Goal: Task Accomplishment & Management: Manage account settings

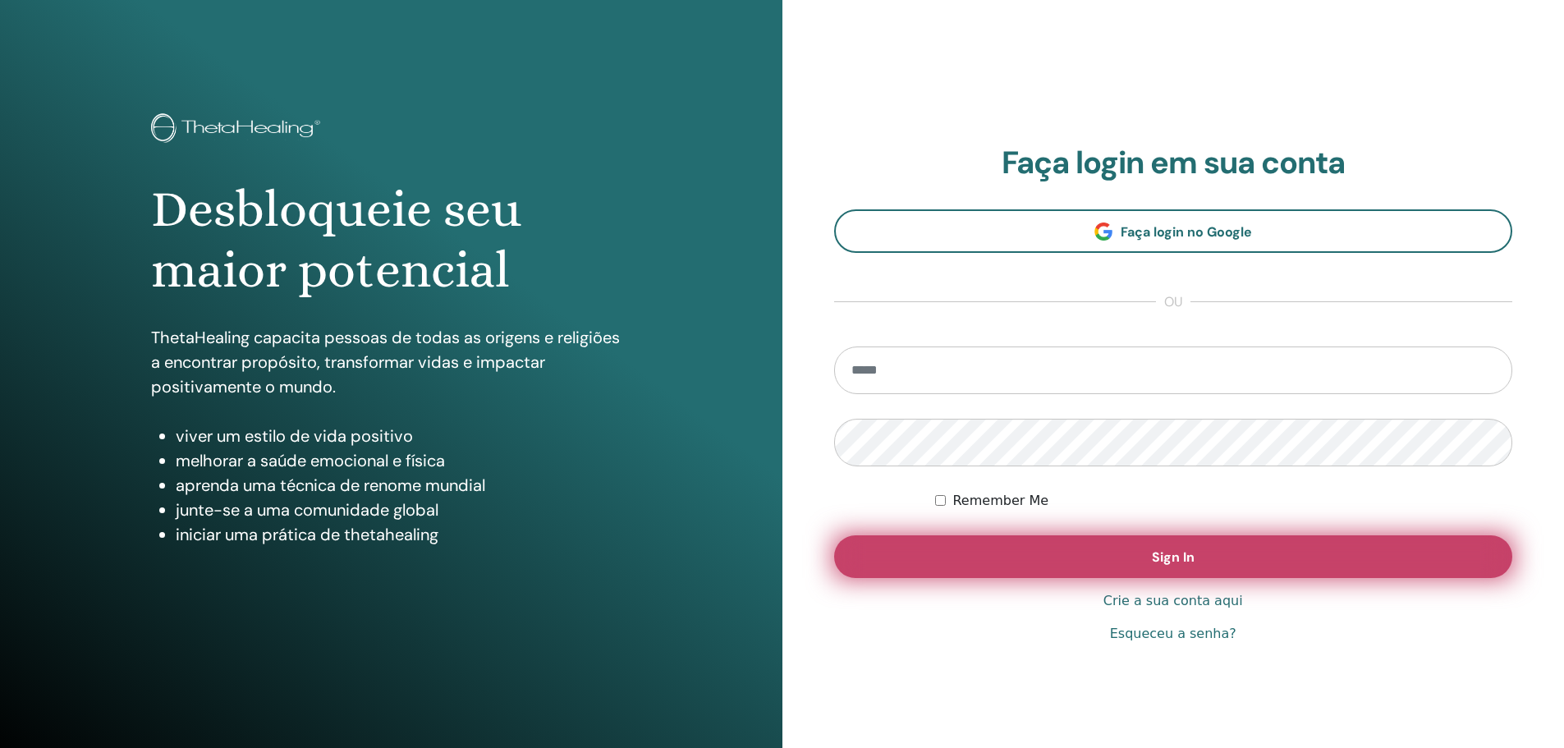
type input "**********"
click at [1176, 562] on span "Sign In" at bounding box center [1173, 556] width 43 height 17
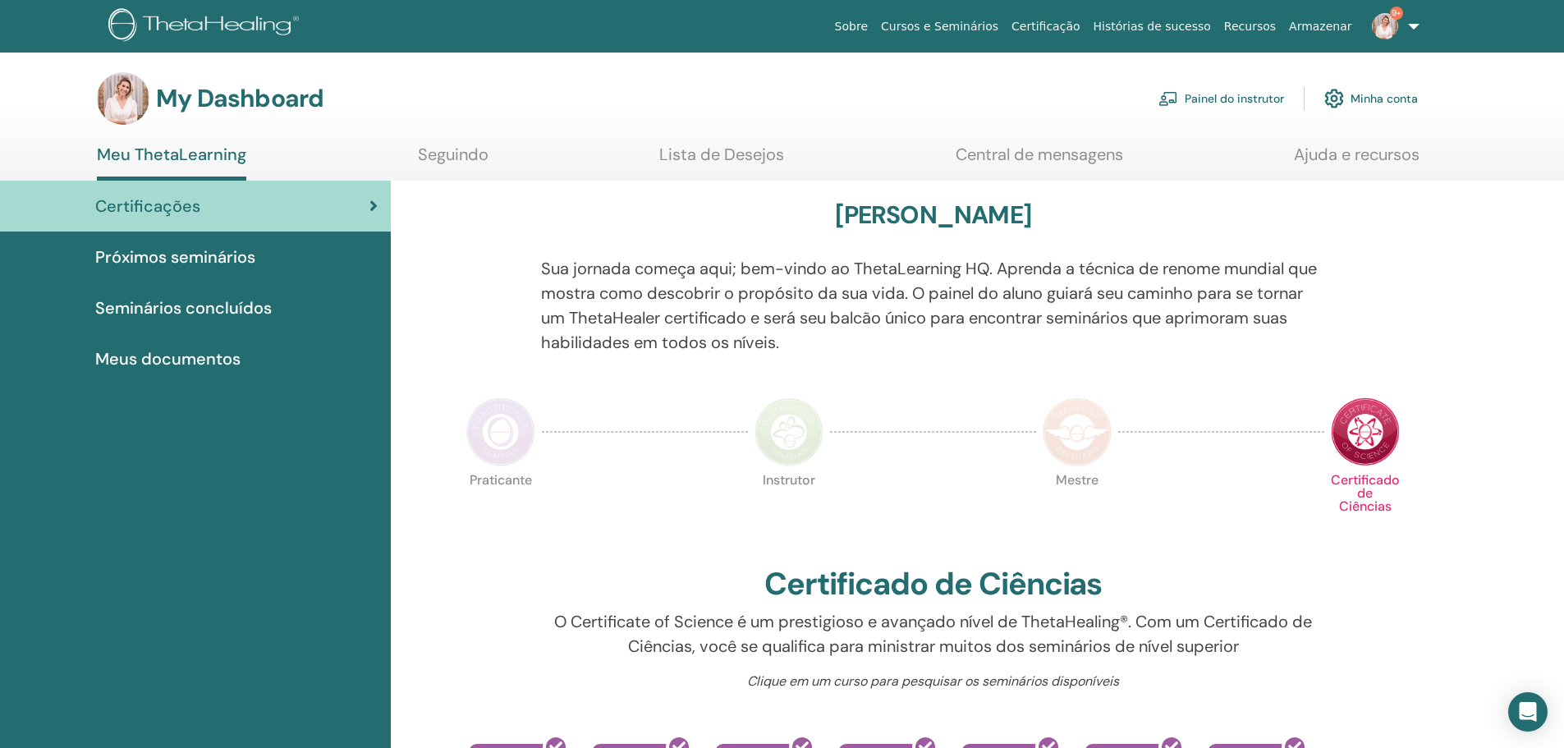
click at [1232, 103] on link "Painel do instrutor" at bounding box center [1221, 98] width 126 height 36
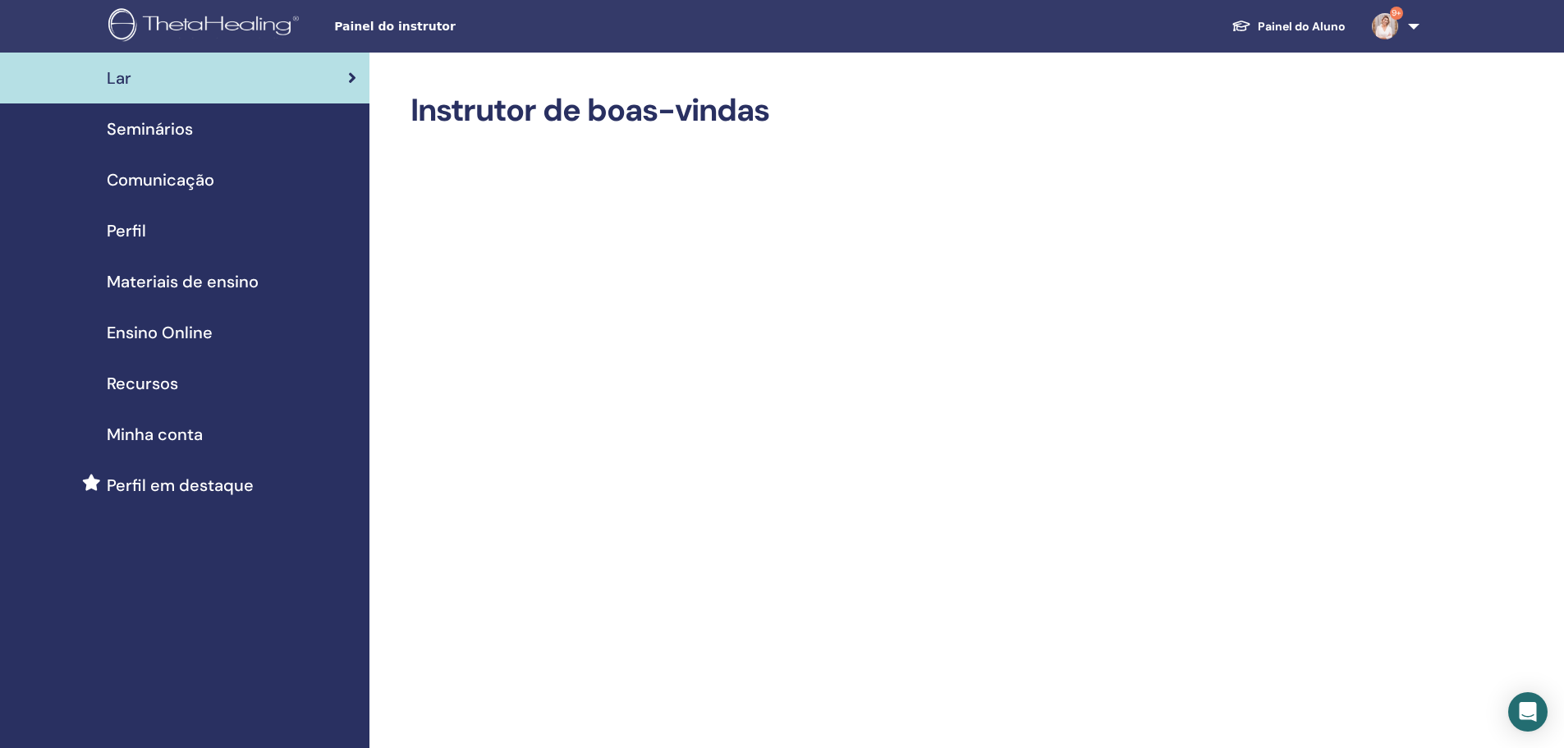
click at [167, 273] on span "Materiais de ensino" at bounding box center [183, 281] width 152 height 25
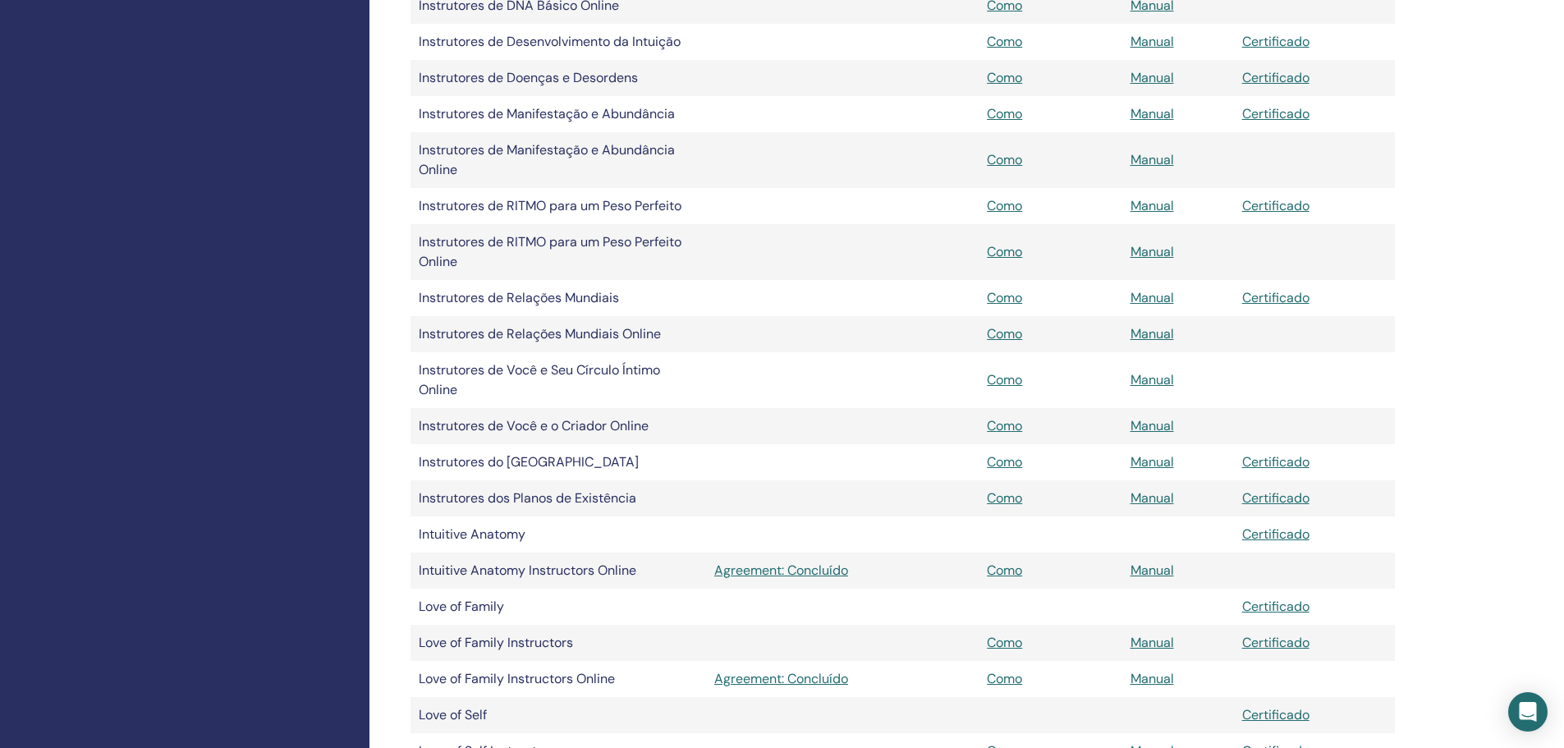
scroll to position [1232, 0]
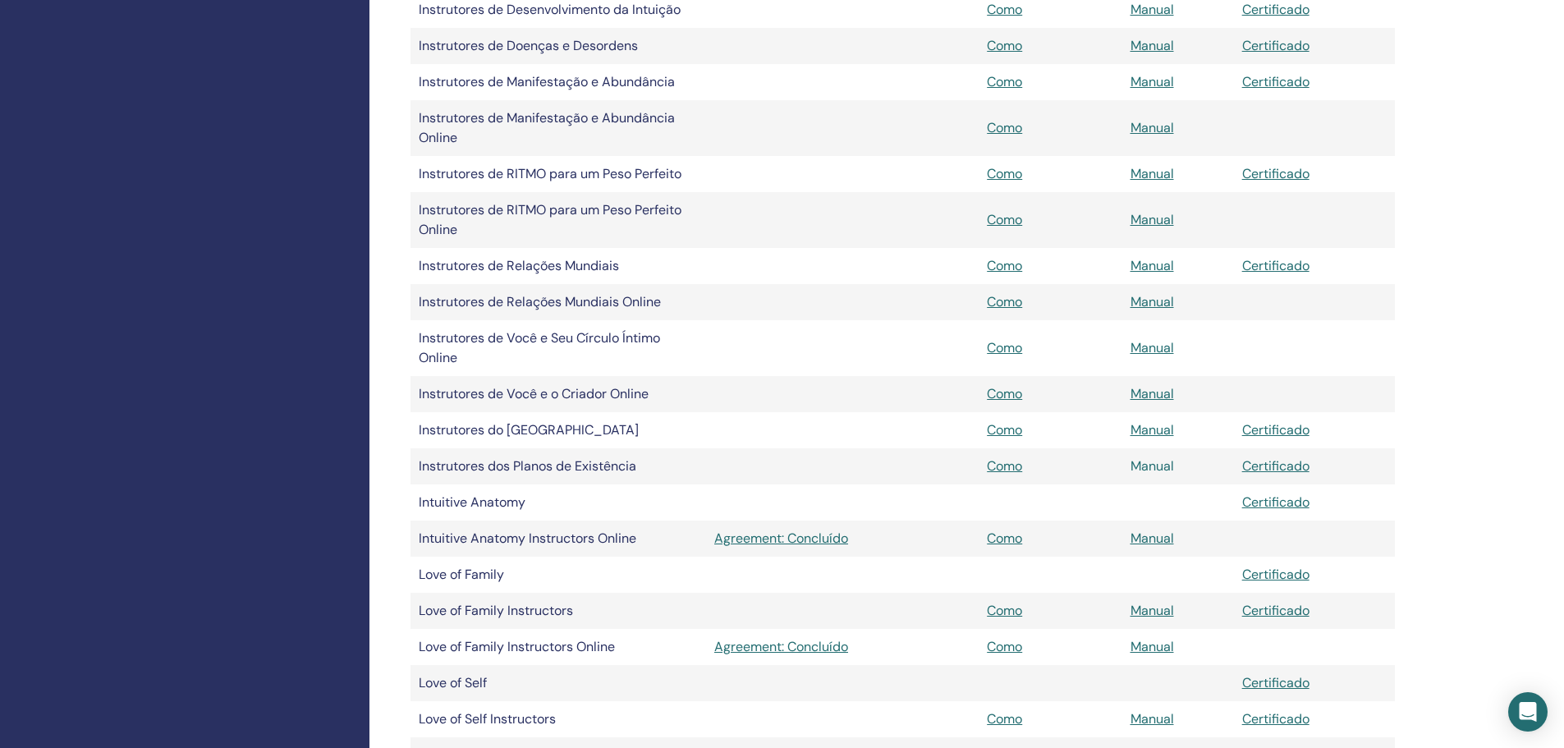
click at [1161, 469] on link "Manual" at bounding box center [1153, 465] width 44 height 17
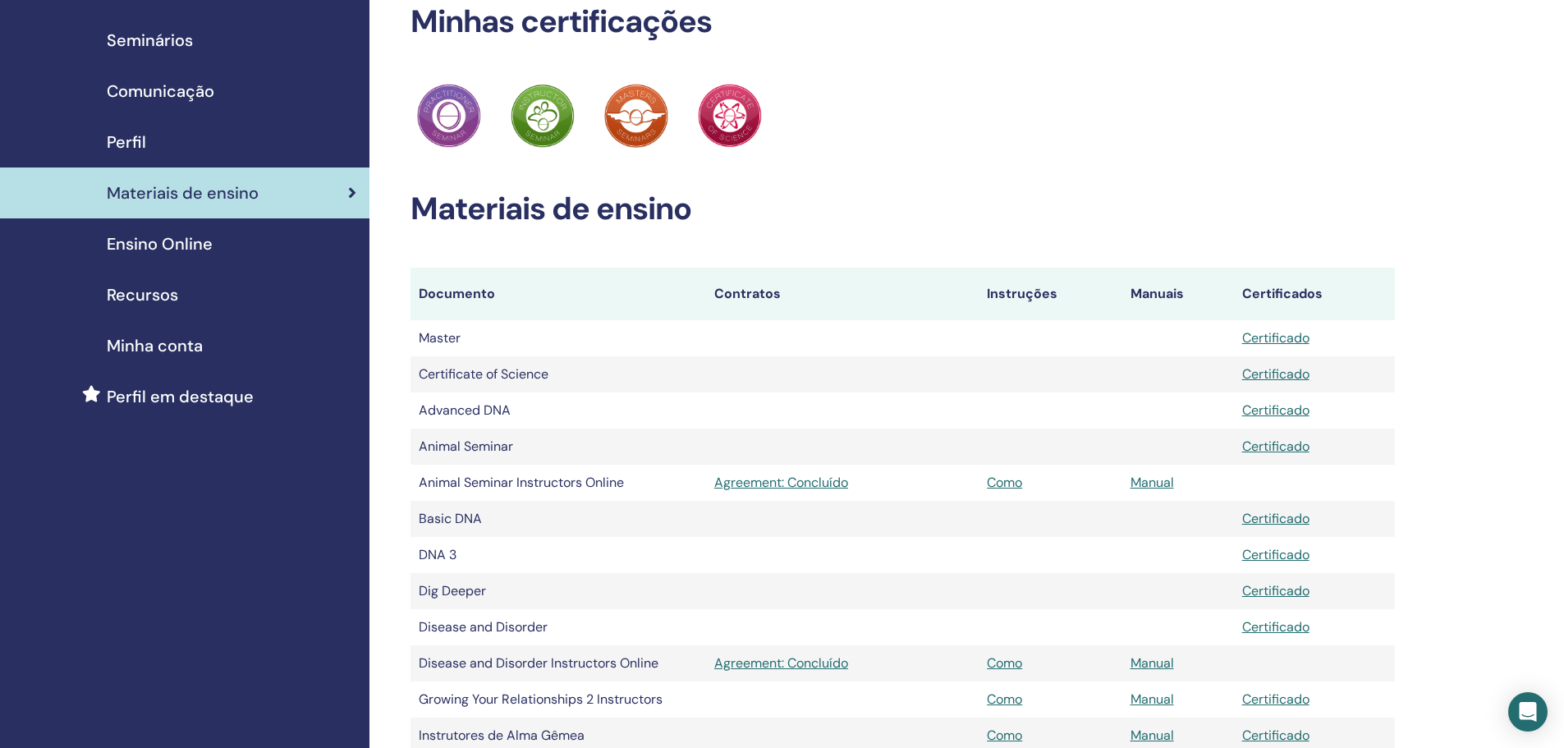
scroll to position [82, 0]
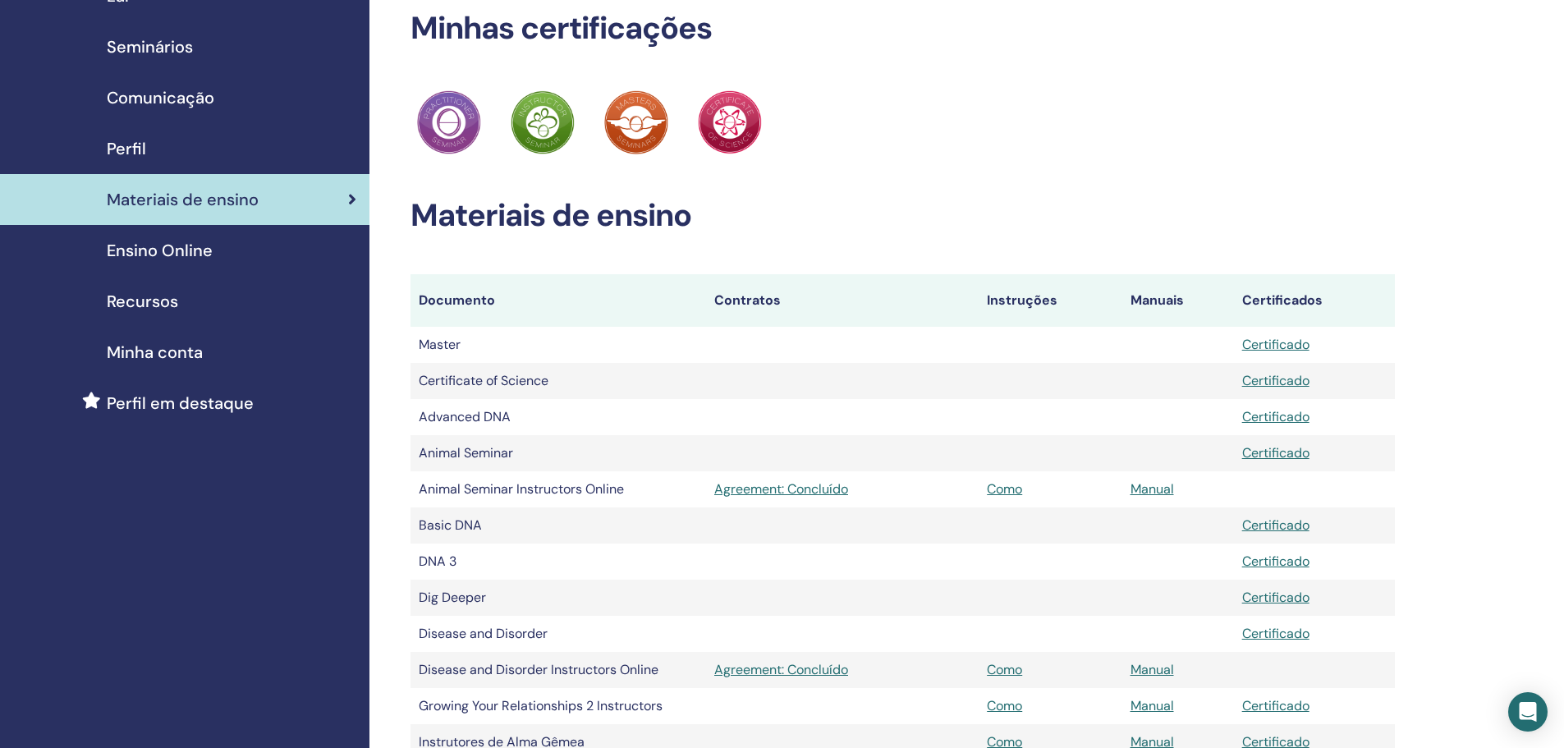
click at [183, 255] on span "Ensino Online" at bounding box center [160, 250] width 106 height 25
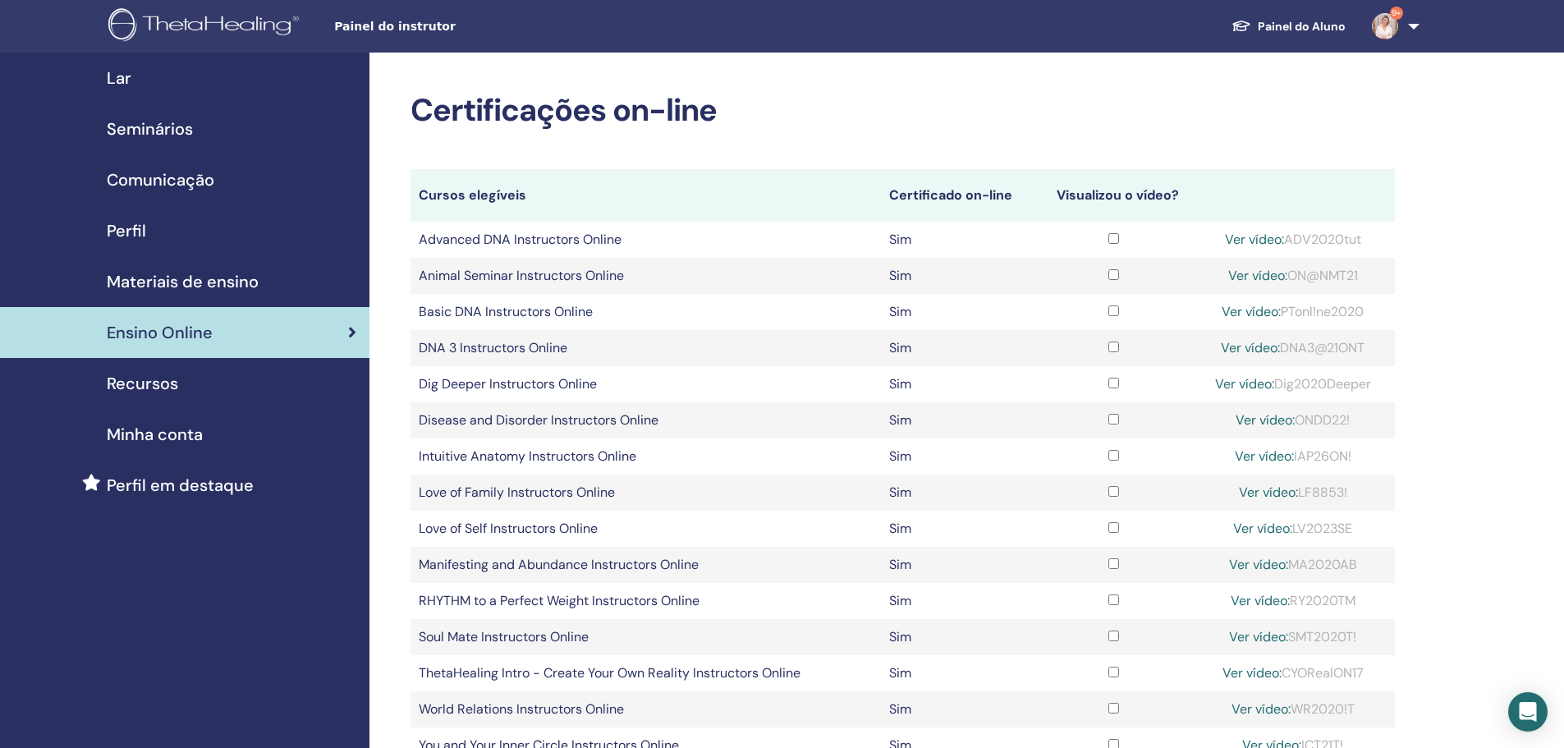
click at [182, 133] on span "Seminários" at bounding box center [150, 129] width 86 height 25
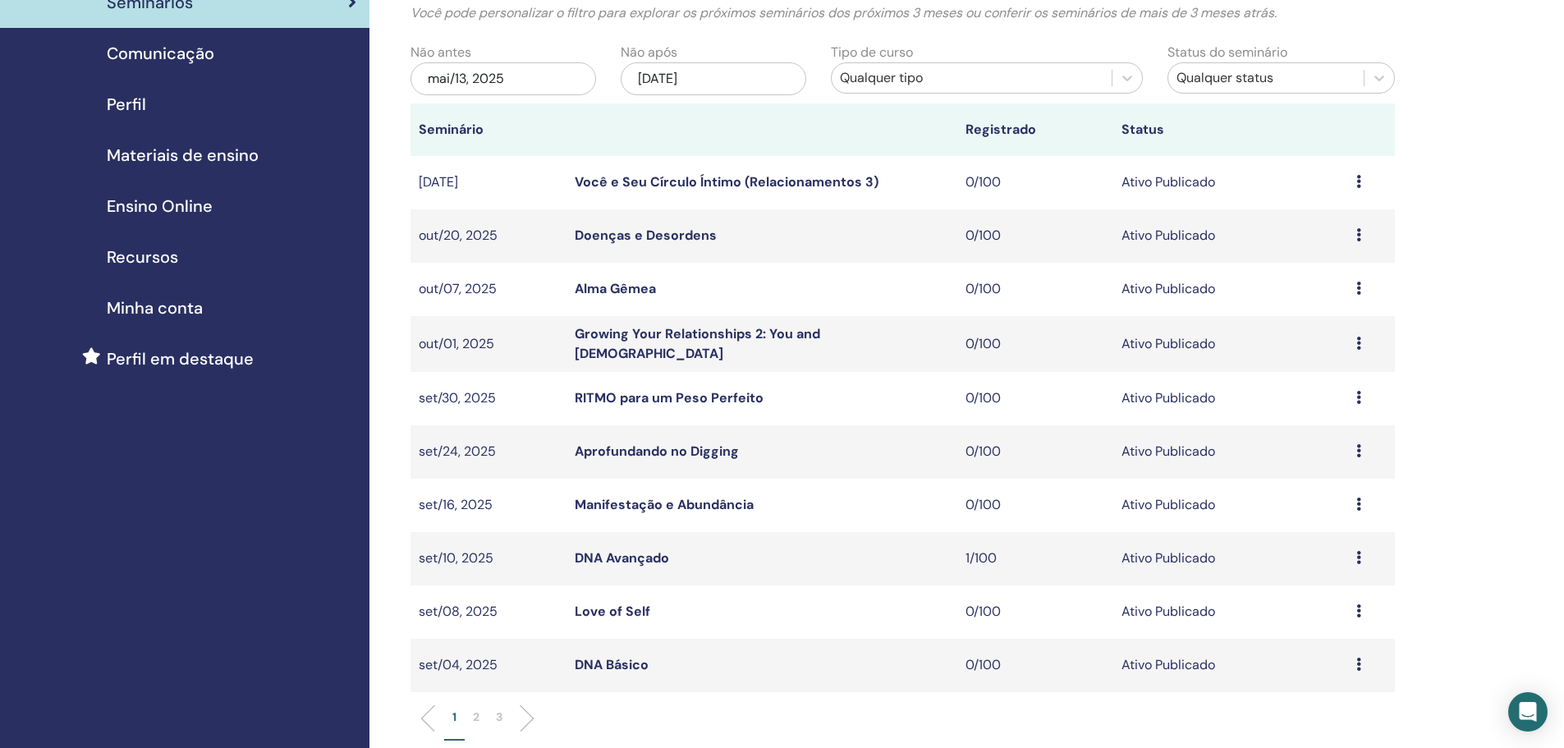
scroll to position [164, 0]
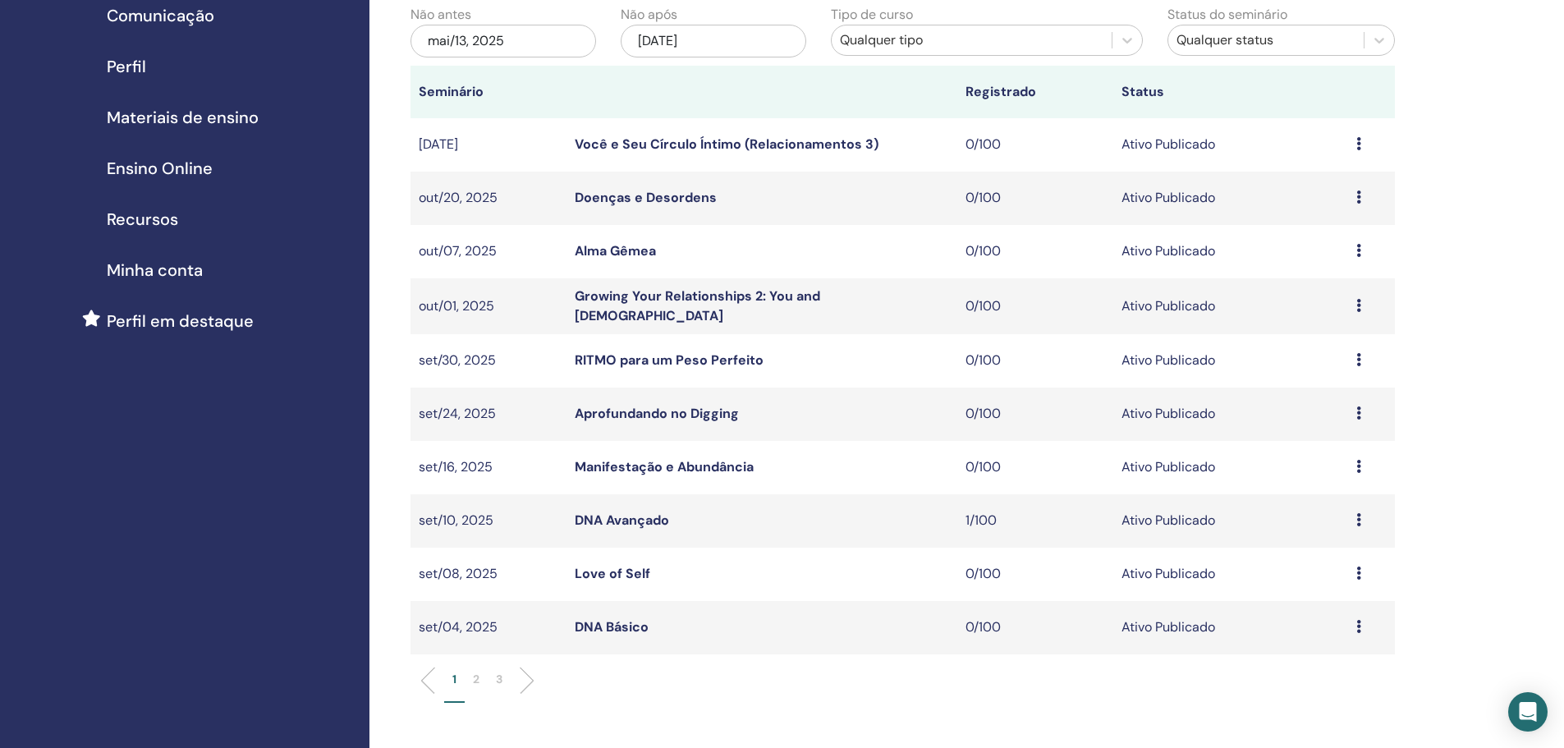
click at [475, 678] on p "2" at bounding box center [476, 679] width 7 height 17
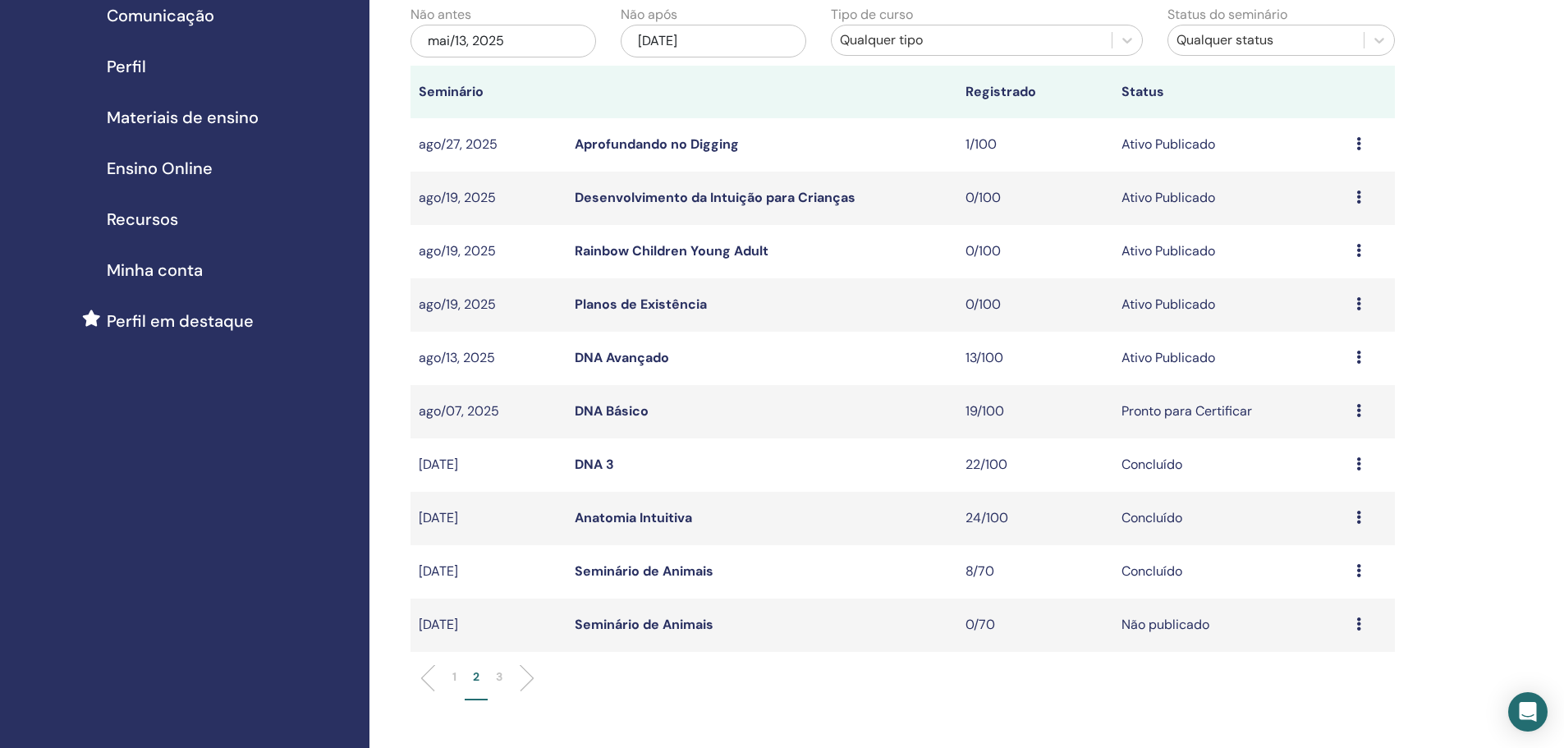
click at [700, 251] on link "Rainbow Children Young Adult" at bounding box center [672, 250] width 194 height 17
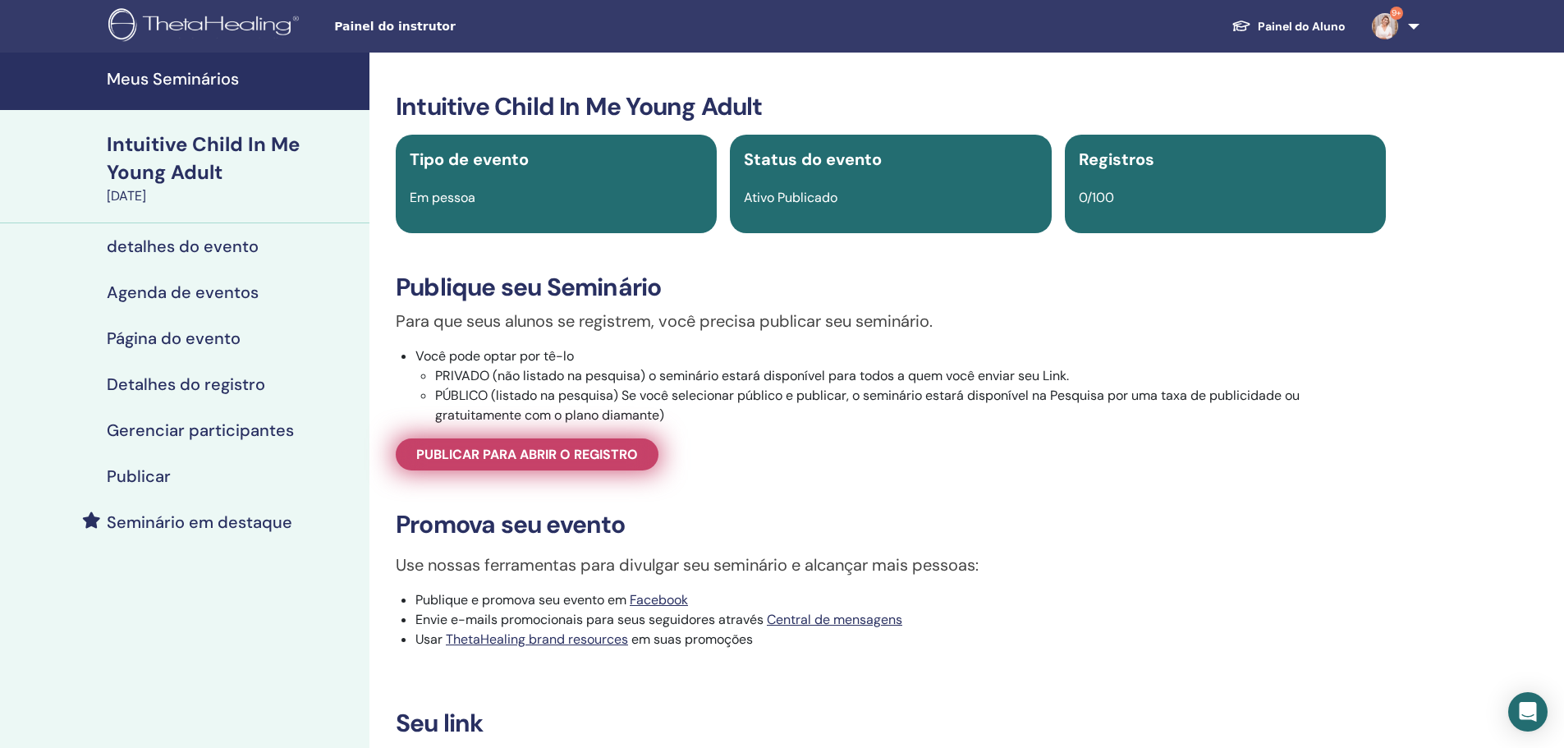
click at [570, 453] on span "Publicar para abrir o registro" at bounding box center [527, 454] width 222 height 17
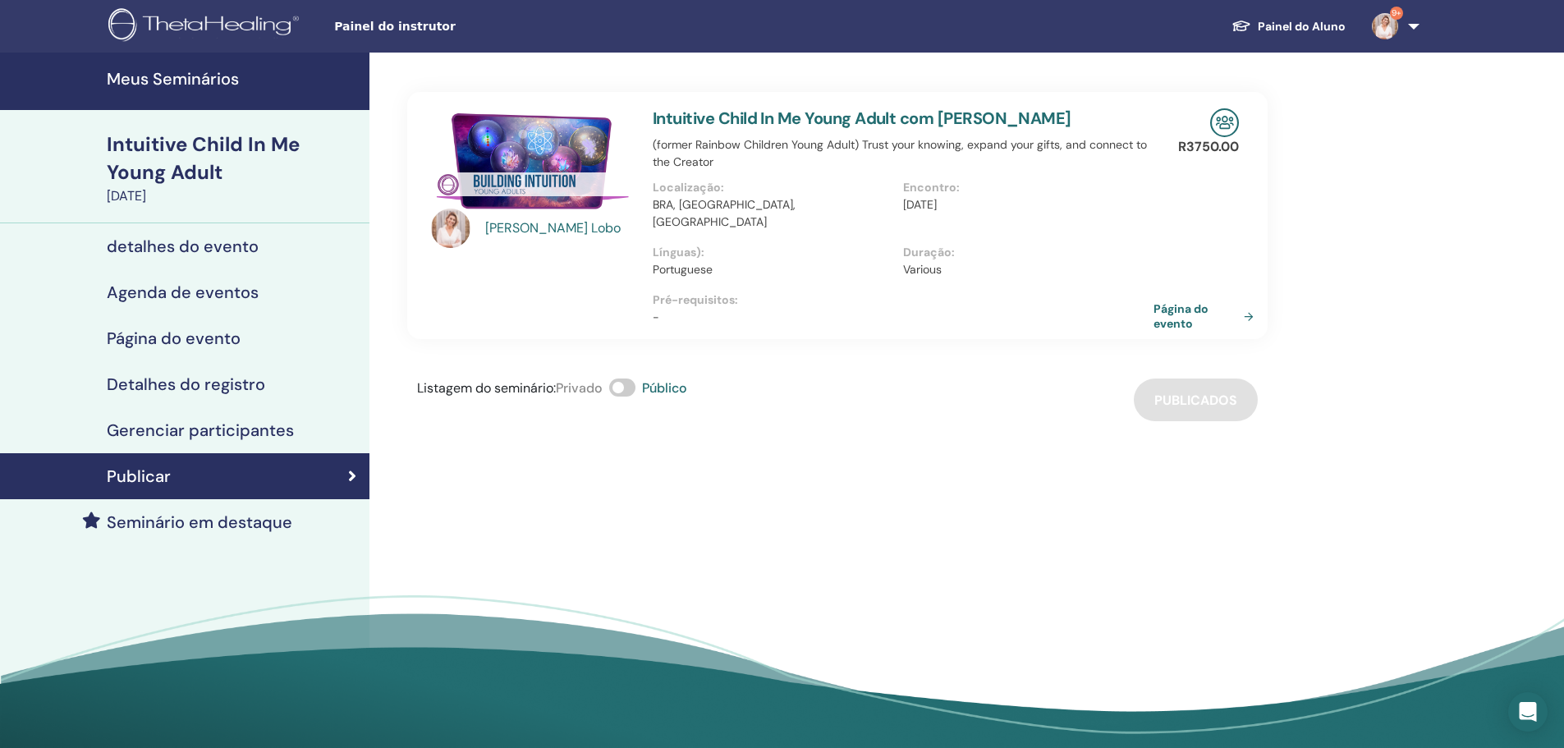
click at [228, 422] on h4 "Gerenciar participantes" at bounding box center [200, 430] width 187 height 20
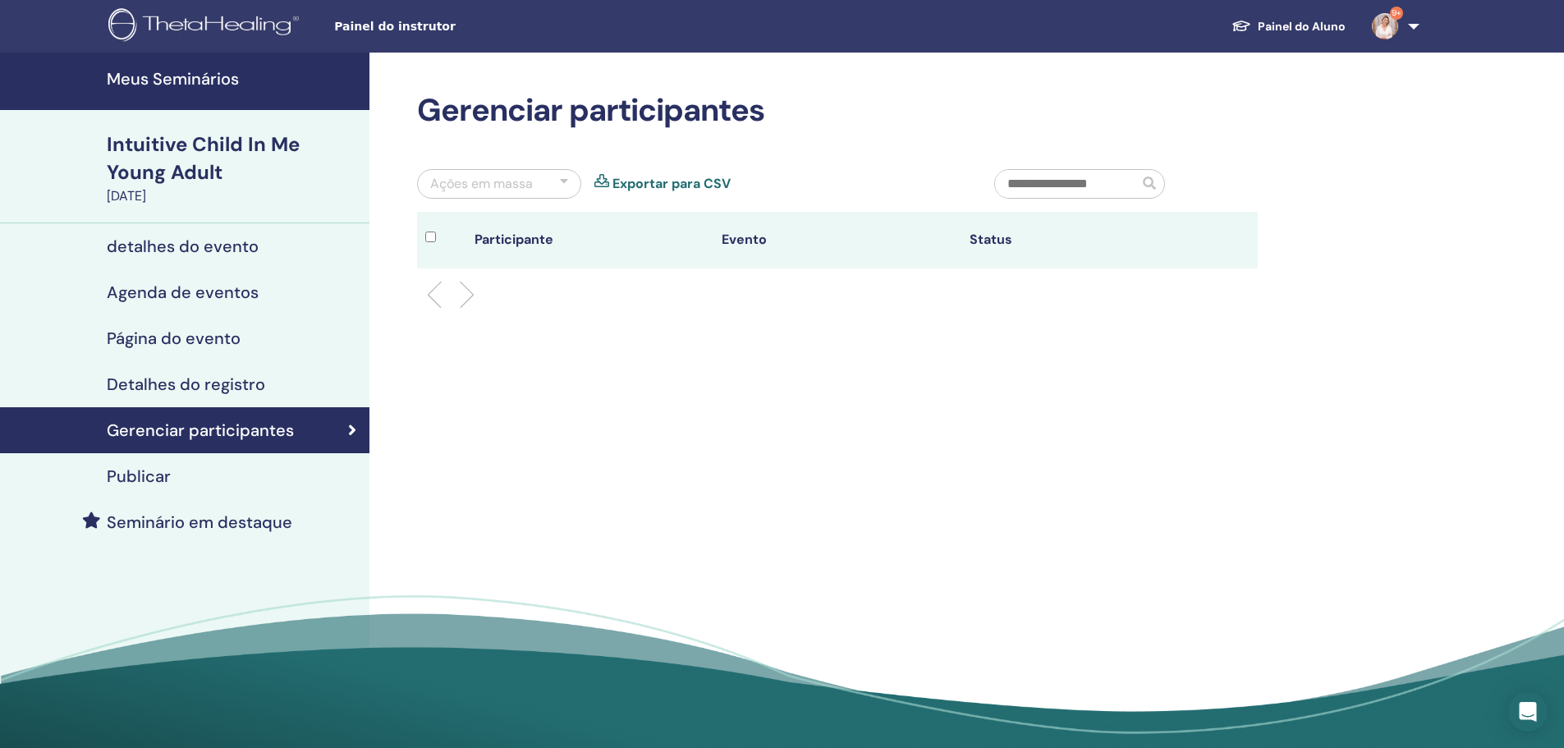
click at [218, 382] on h4 "Detalhes do registro" at bounding box center [186, 384] width 158 height 20
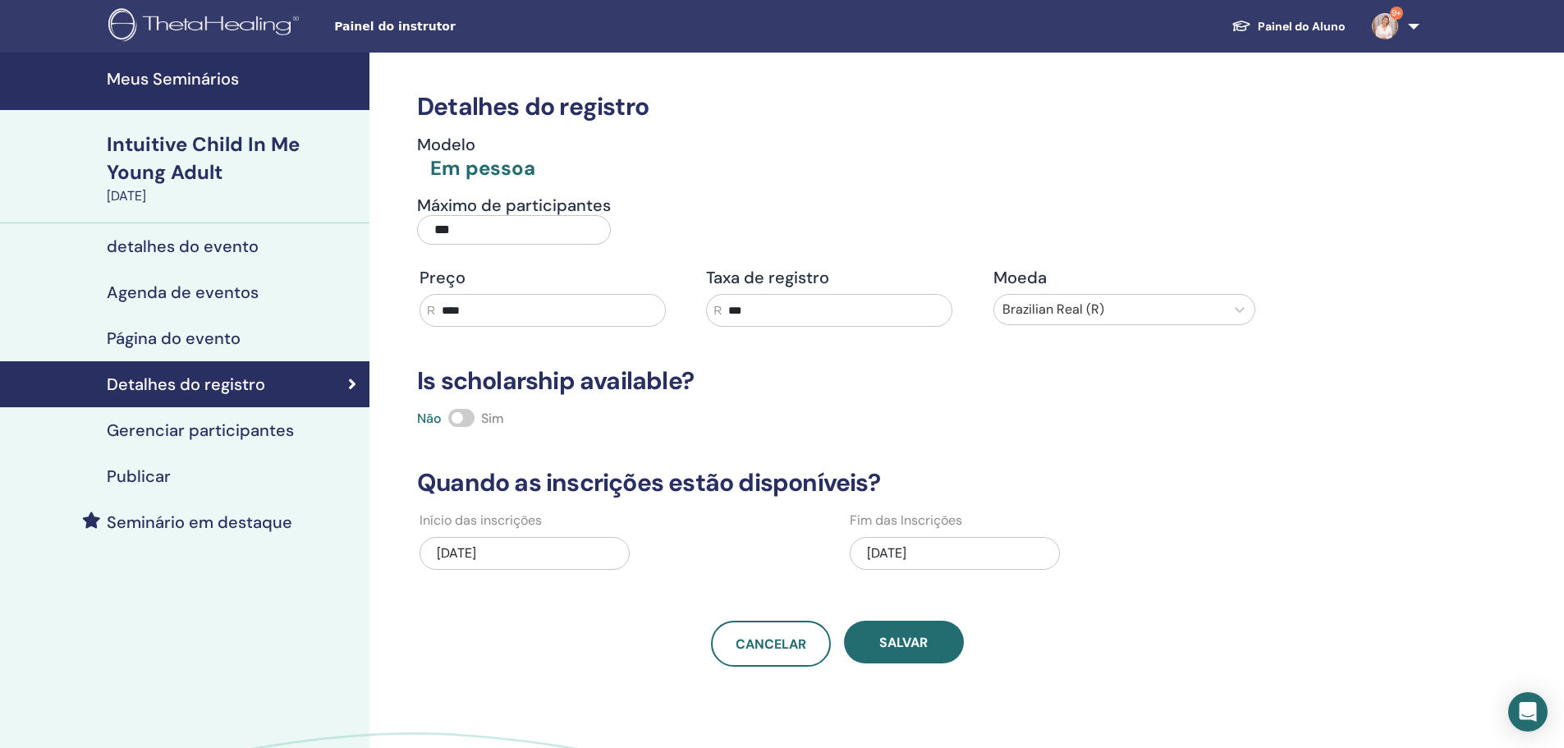
click at [203, 331] on h4 "Página do evento" at bounding box center [174, 338] width 134 height 20
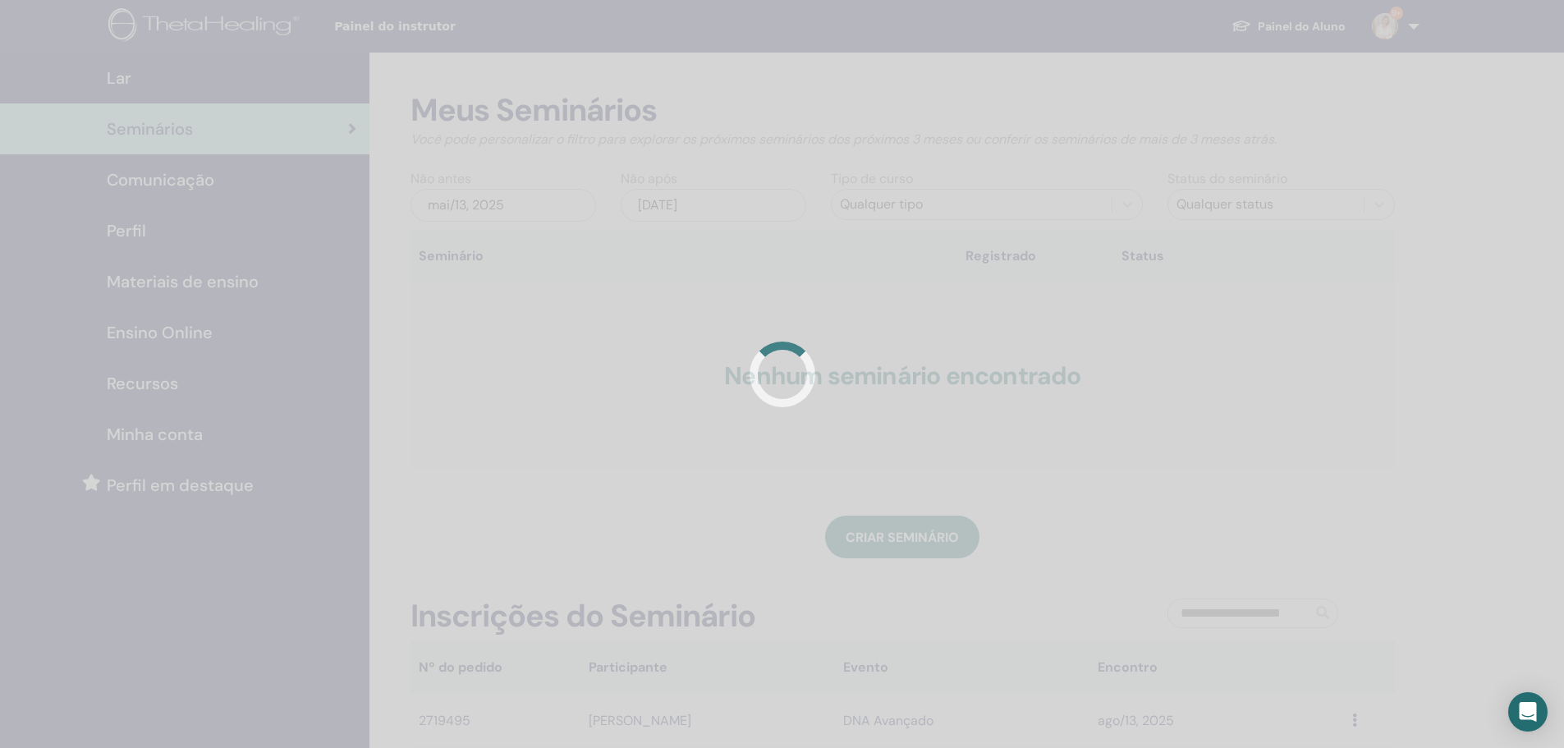
scroll to position [164, 0]
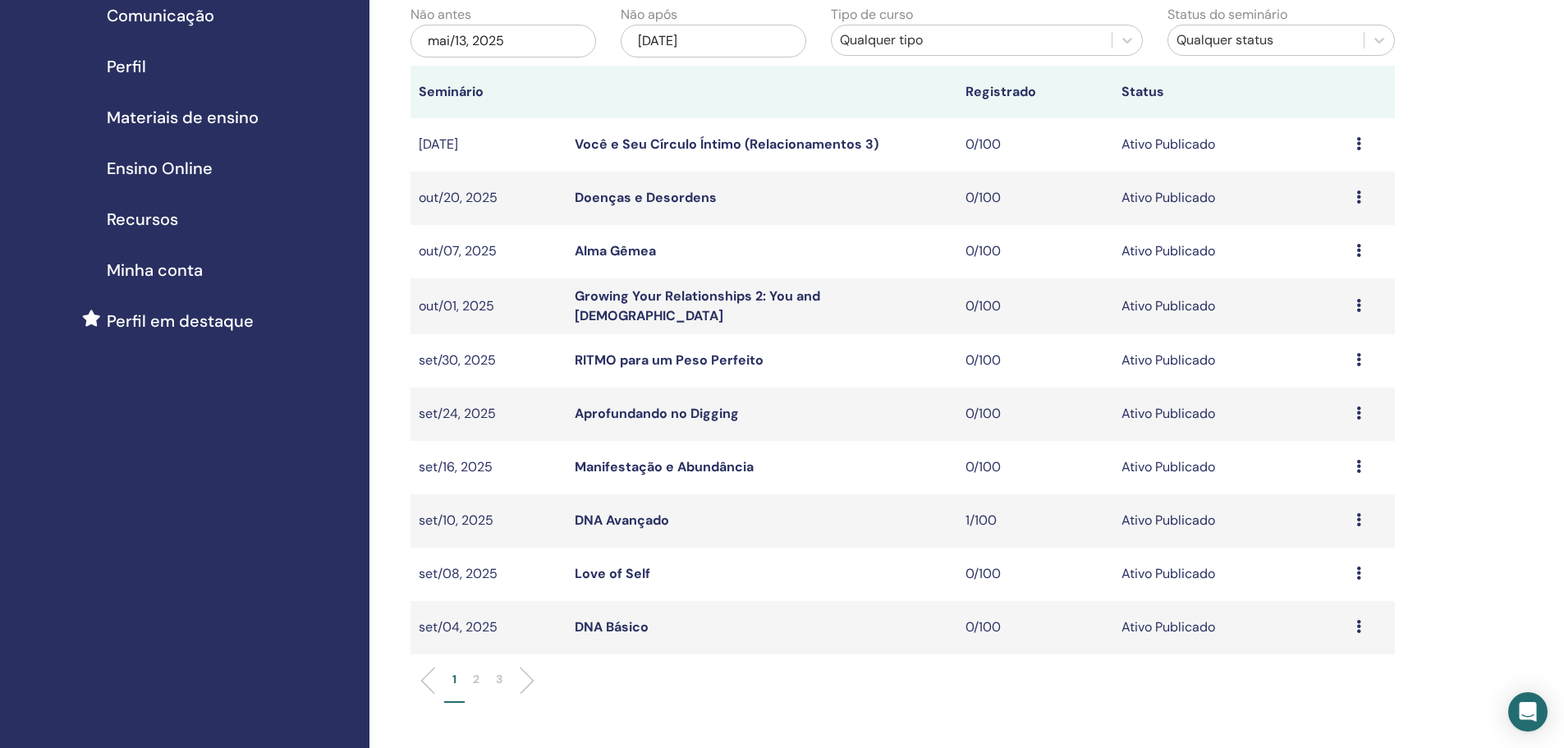
click at [184, 109] on span "Materiais de ensino" at bounding box center [183, 117] width 152 height 25
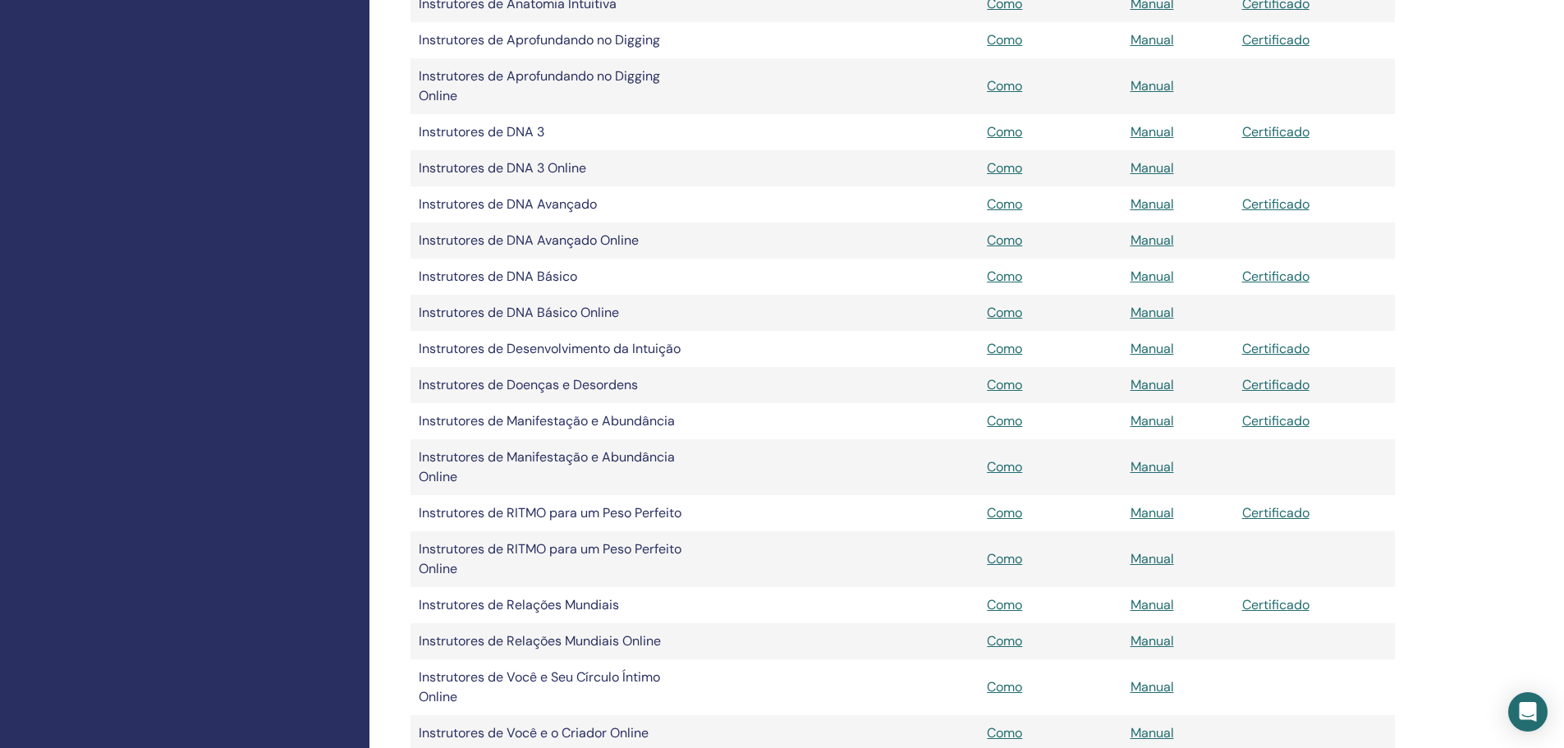
scroll to position [903, 0]
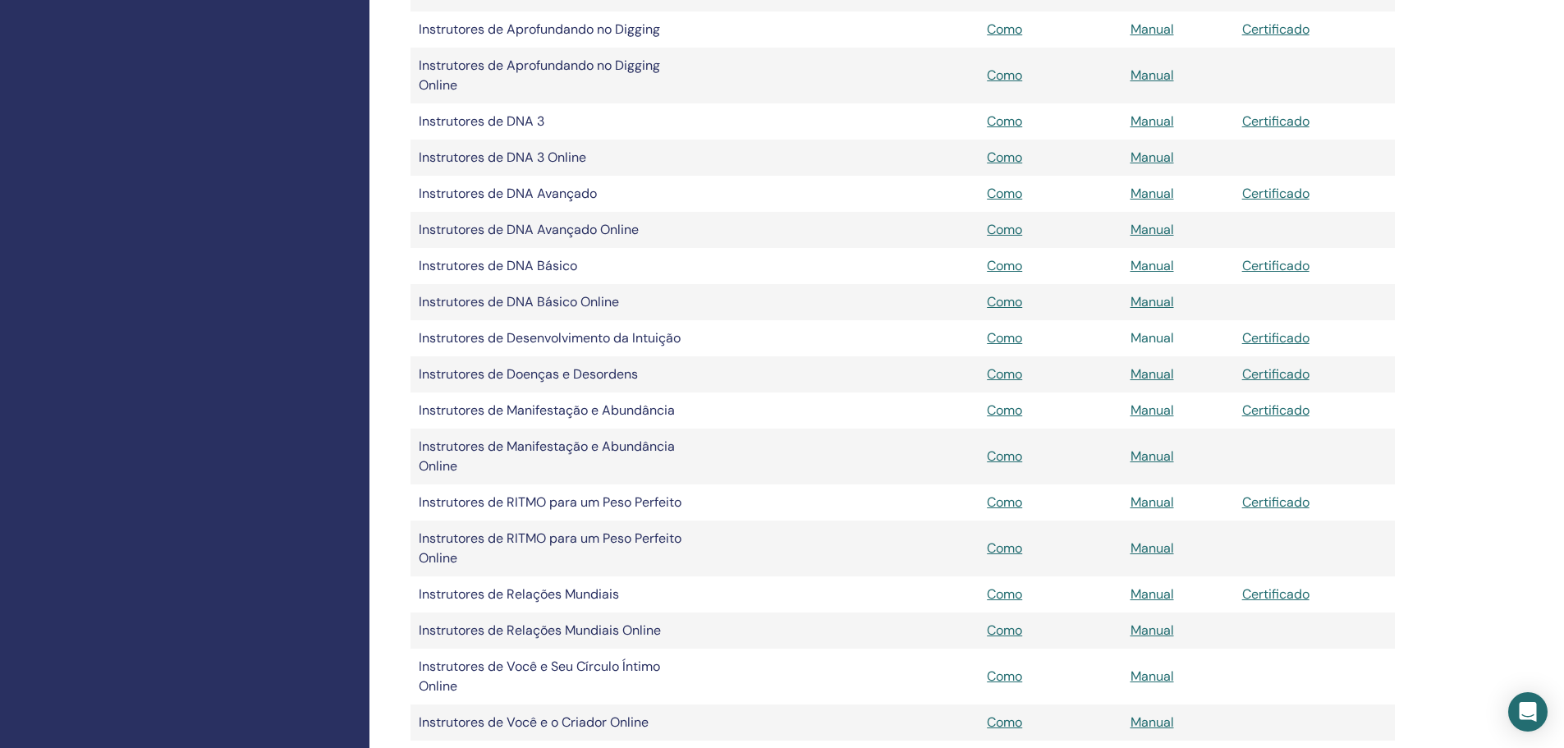
click at [1142, 336] on link "Manual" at bounding box center [1153, 337] width 44 height 17
